Goal: Task Accomplishment & Management: Use online tool/utility

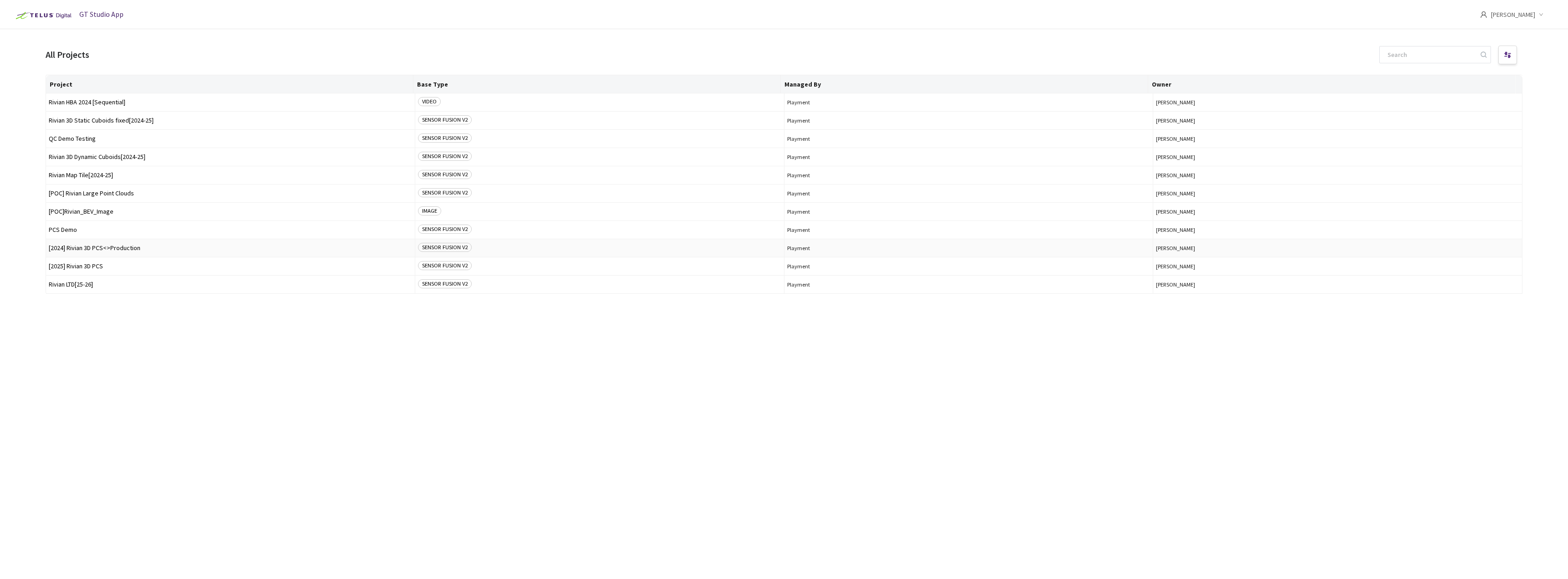
click at [130, 242] on td "[2024] Rivian 3D PCS<>Production" at bounding box center [231, 248] width 370 height 18
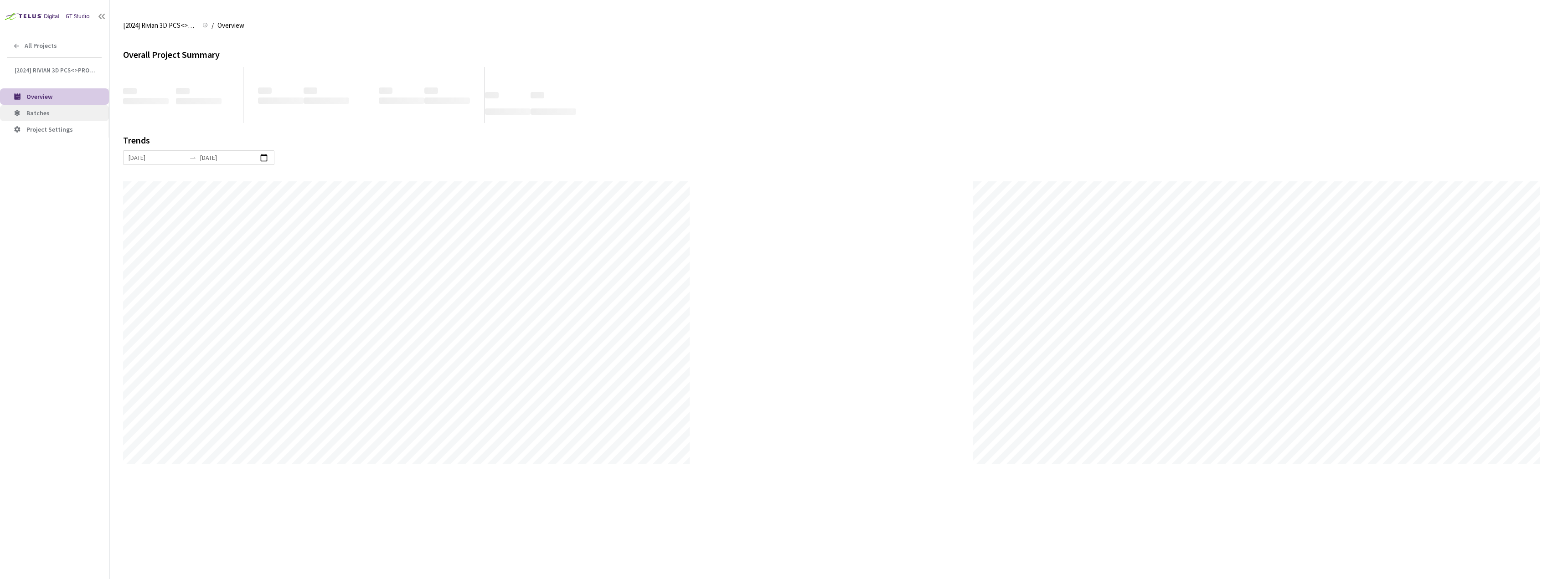
scroll to position [579, 1568]
click at [44, 109] on span "Batches" at bounding box center [38, 113] width 23 height 8
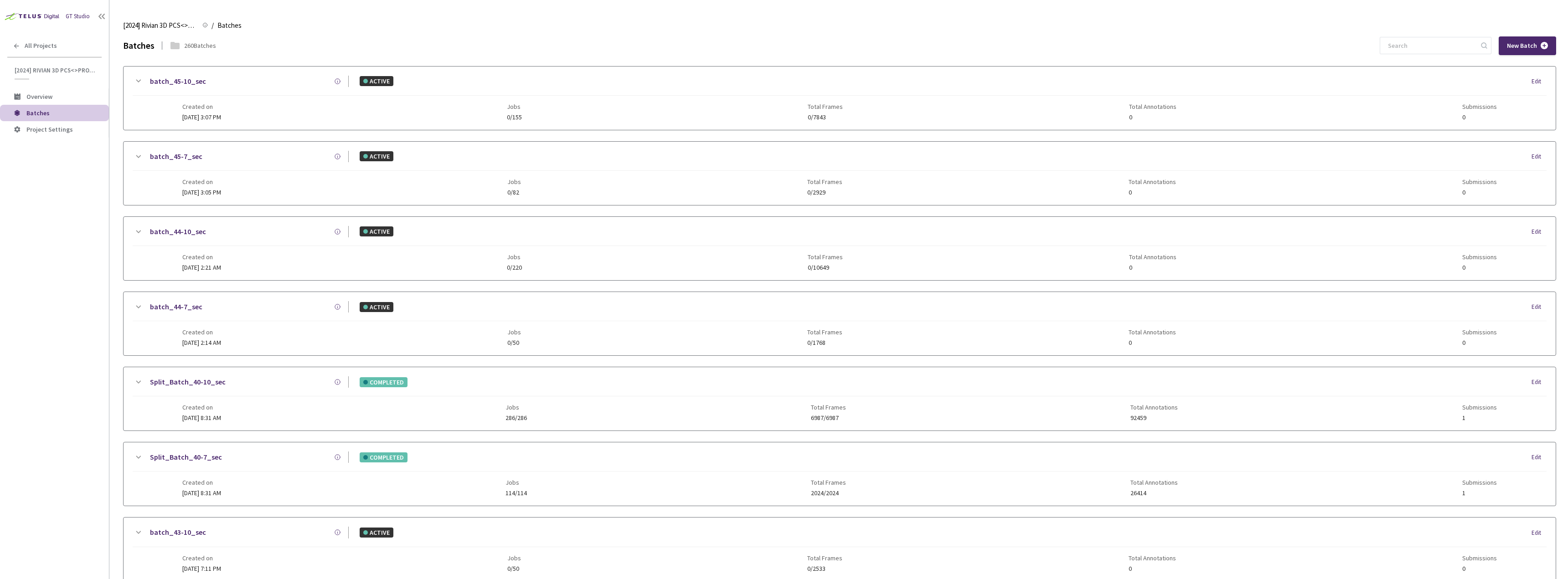
click at [1420, 52] on input at bounding box center [1431, 46] width 97 height 17
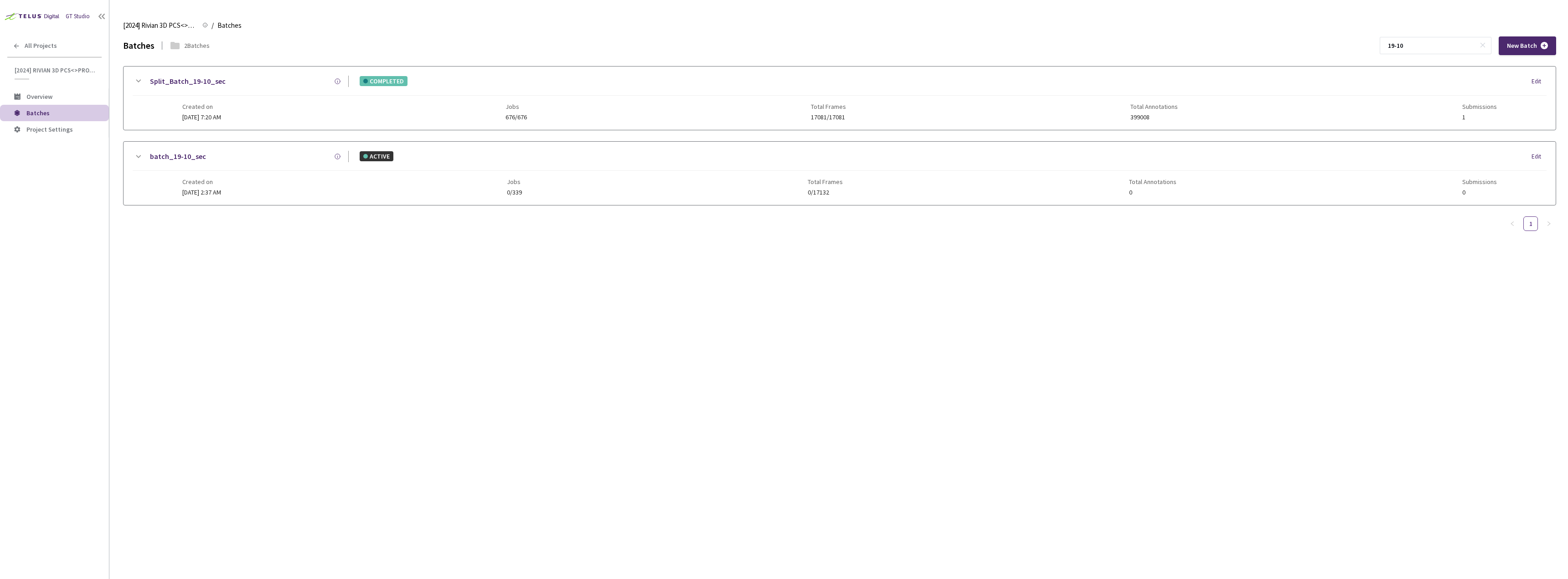
type input "19-10"
click at [207, 79] on link "Split_Batch_19-10_sec" at bounding box center [188, 82] width 76 height 11
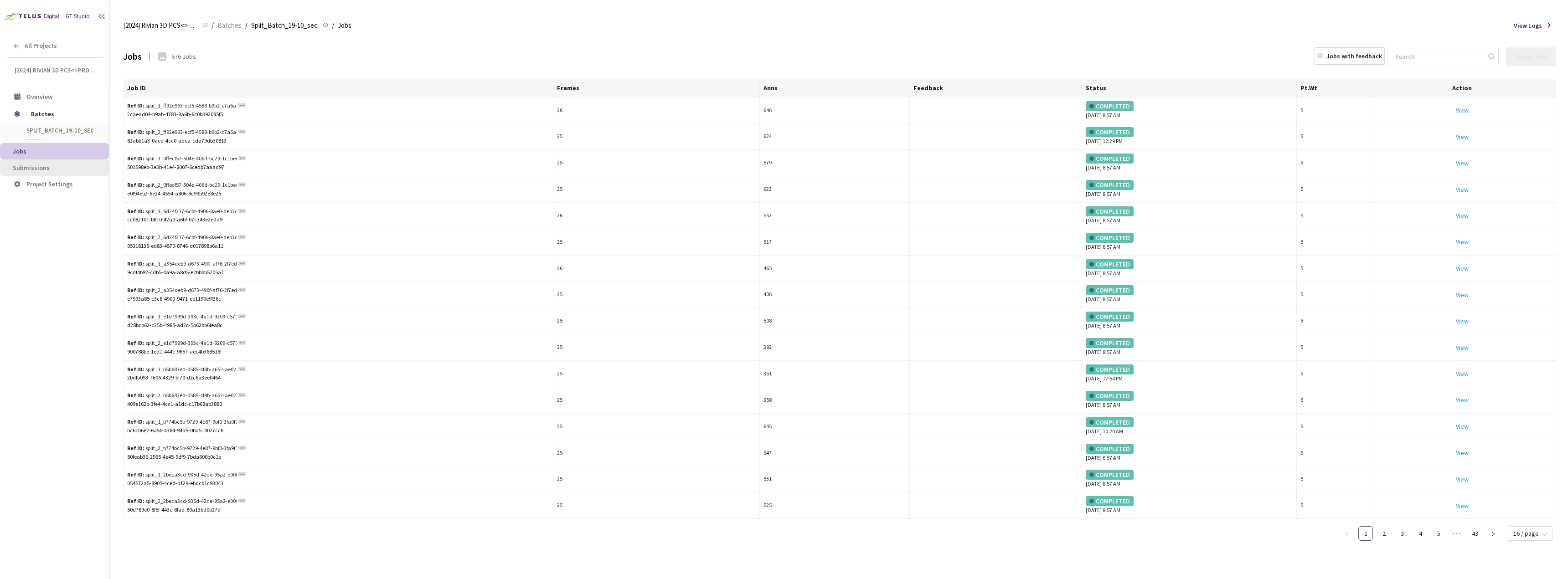
click at [34, 171] on span "Submissions" at bounding box center [31, 168] width 37 height 8
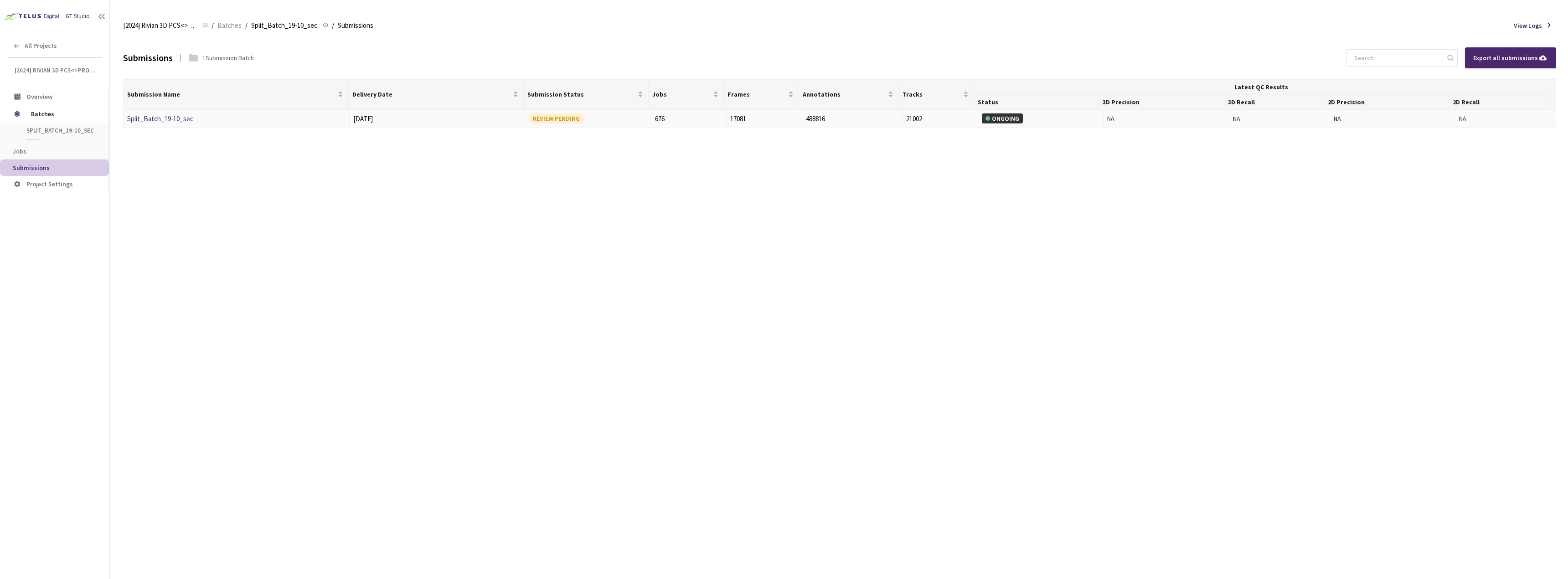
click at [186, 121] on link "Split_Batch_19-10_sec" at bounding box center [160, 118] width 66 height 8
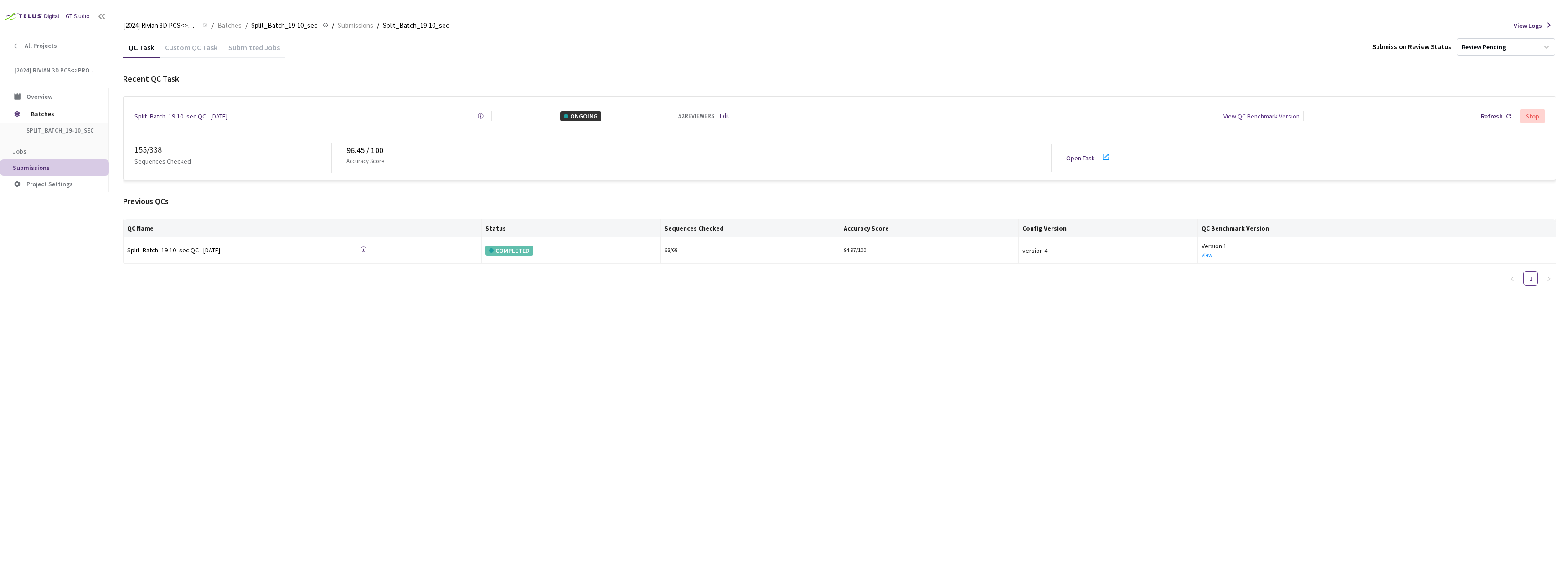
click at [1099, 155] on div "Open Task" at bounding box center [1083, 158] width 34 height 10
